Goal: Transaction & Acquisition: Subscribe to service/newsletter

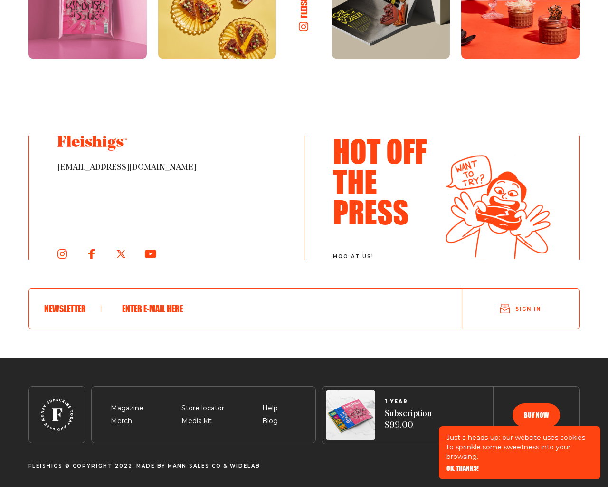
scroll to position [1704, 0]
type input "[EMAIL_ADDRESS][DOMAIN_NAME]"
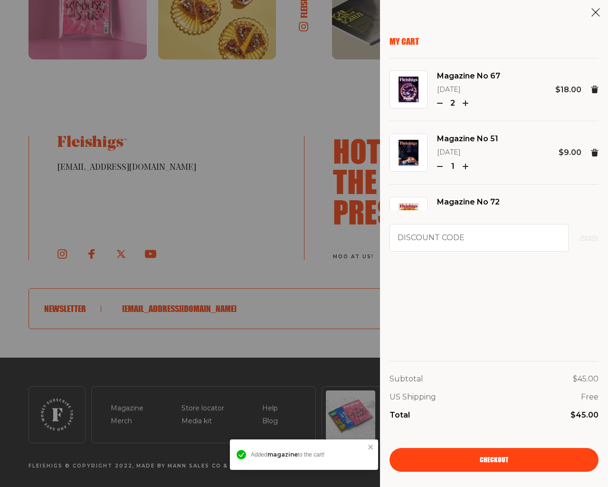
type button "e"
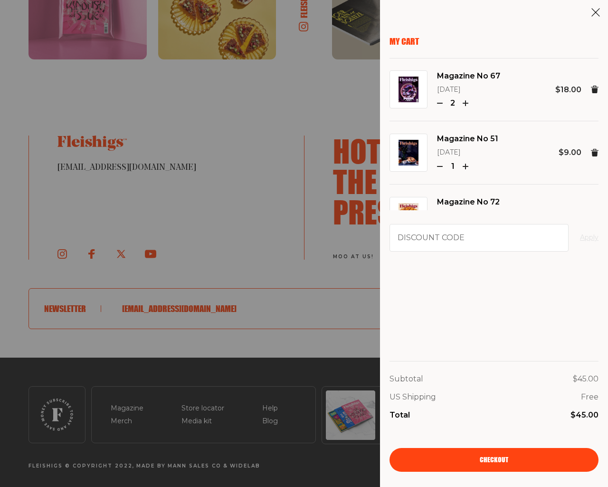
type button "e"
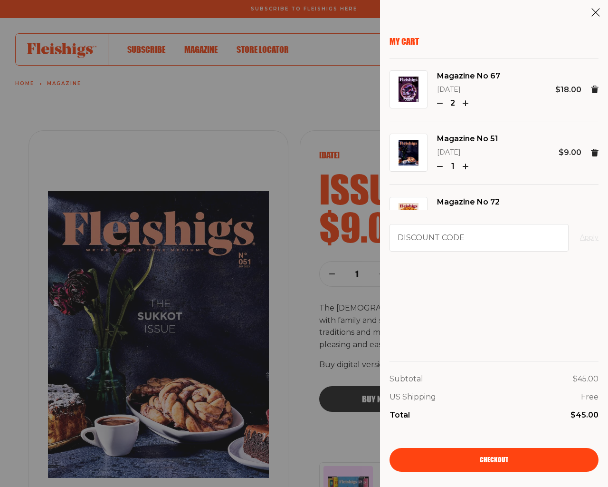
scroll to position [1733, 0]
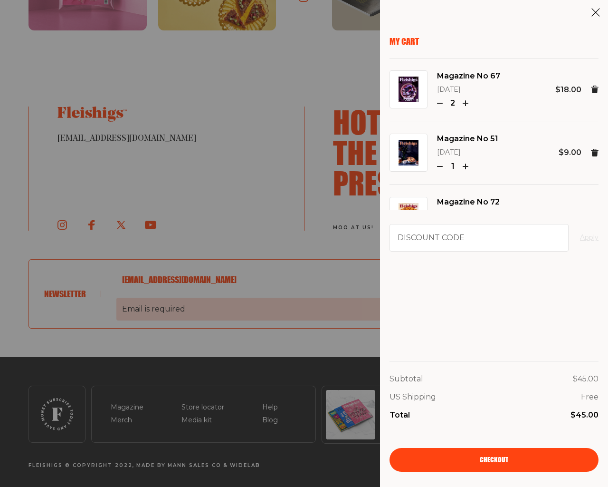
scroll to position [1733, 0]
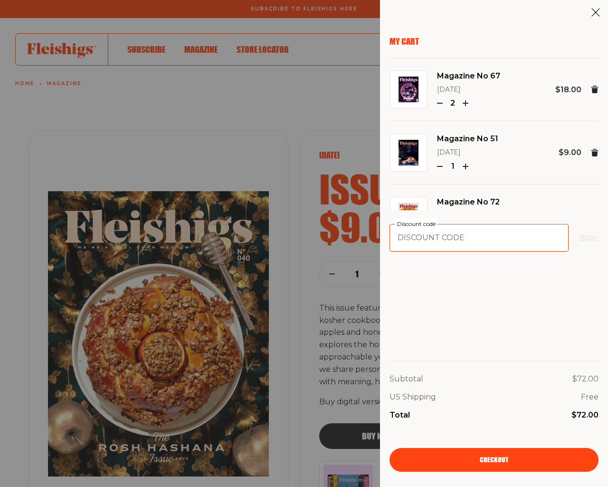
type input "94102"
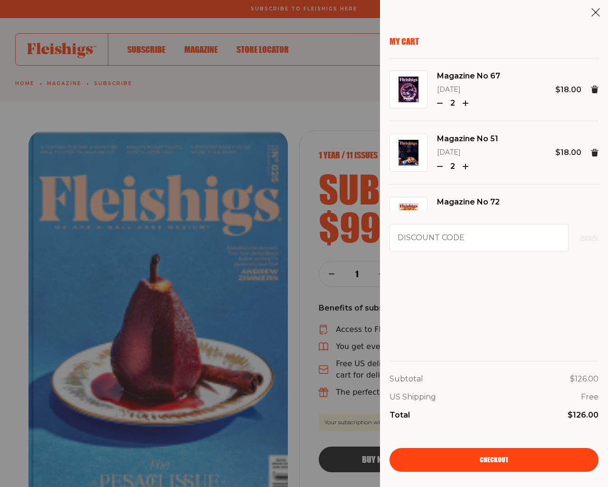
type input "94102"
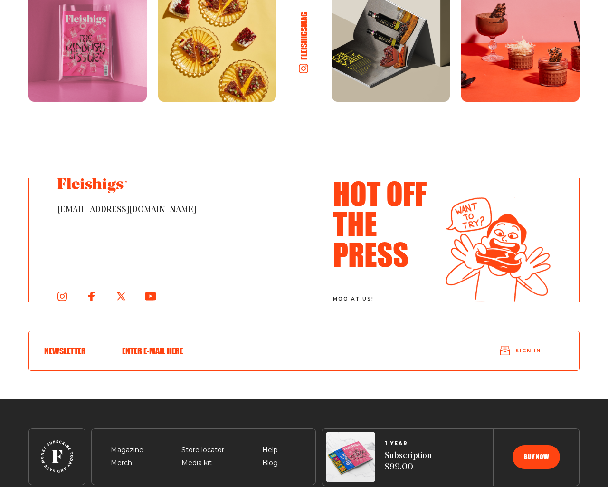
scroll to position [1438, 0]
type input "[EMAIL_ADDRESS][DOMAIN_NAME]"
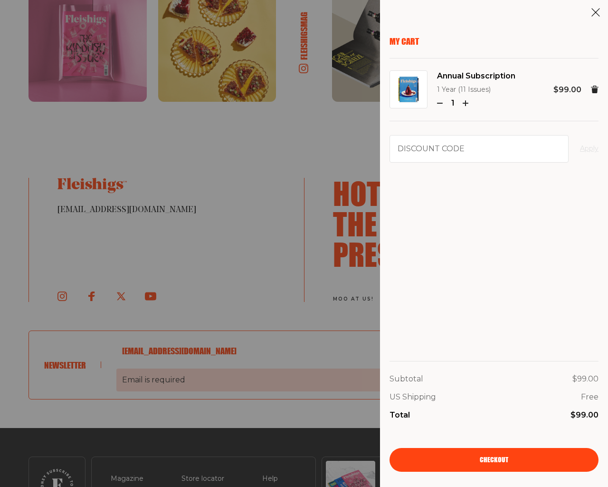
scroll to position [1467, 0]
